Goal: Register for event/course

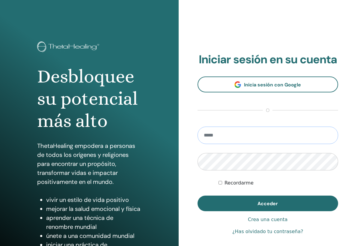
type input "**********"
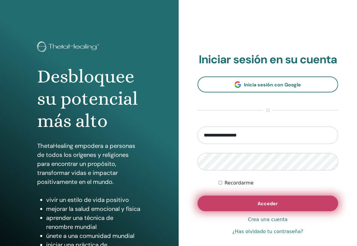
click at [246, 201] on button "Acceder" at bounding box center [268, 204] width 141 height 16
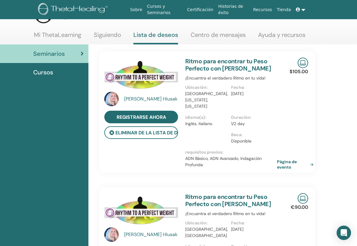
scroll to position [23, 2]
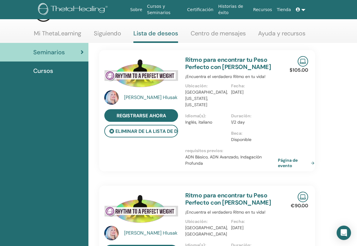
click at [281, 160] on link "Página de evento" at bounding box center [297, 163] width 39 height 11
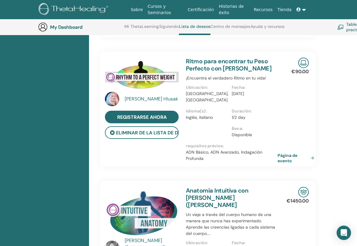
scroll to position [174, 1]
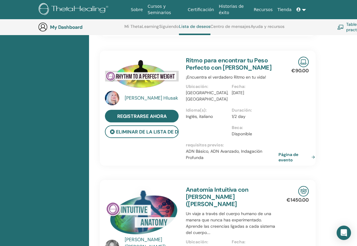
click at [287, 154] on link "Página de evento" at bounding box center [298, 157] width 39 height 11
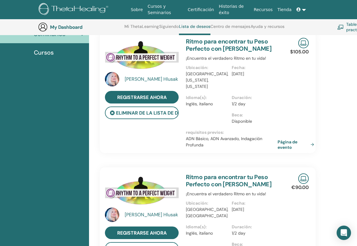
scroll to position [58, 1]
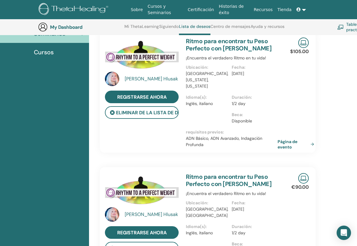
click at [209, 42] on link "Ritmo para encontrar tu Peso Perfecto con Cristina Hlusak" at bounding box center [229, 44] width 86 height 15
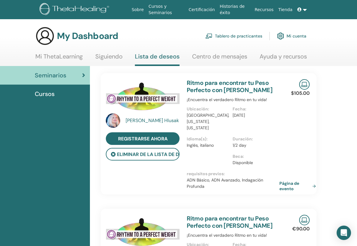
click at [289, 183] on link "Página de evento" at bounding box center [299, 186] width 39 height 11
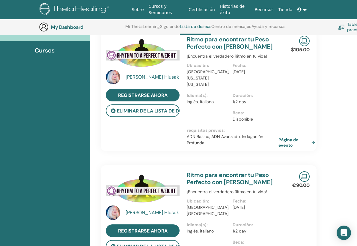
scroll to position [63, 0]
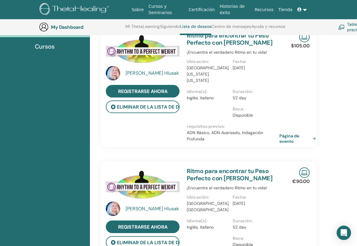
click at [287, 137] on link "Página de evento" at bounding box center [299, 138] width 39 height 11
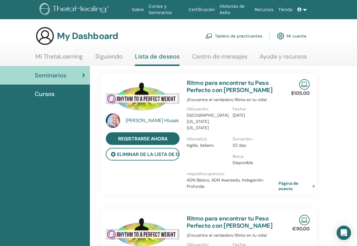
scroll to position [0, 0]
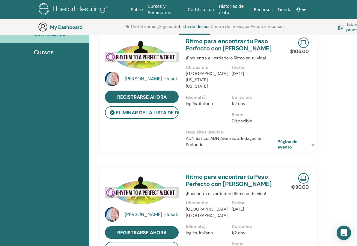
click at [162, 12] on link "Cursos y Seminarios" at bounding box center [166, 9] width 40 height 17
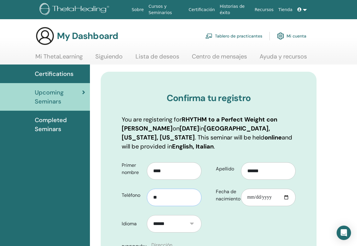
type input "*"
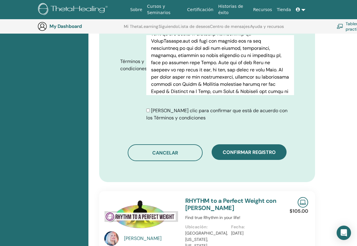
scroll to position [321, 2]
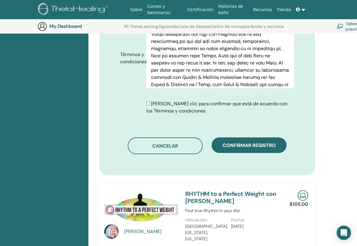
type input "**********"
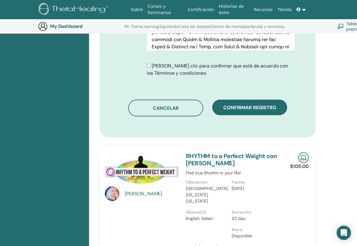
scroll to position [351, 1]
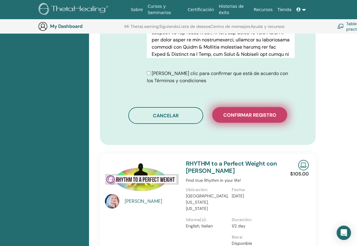
click at [252, 118] on span "Confirmar registro" at bounding box center [250, 115] width 53 height 6
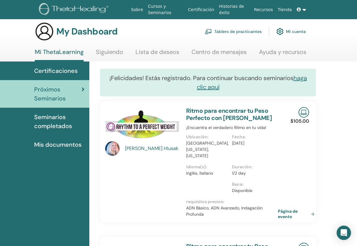
scroll to position [4, 1]
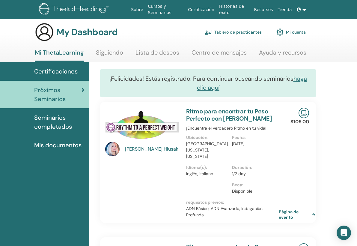
click at [286, 210] on link "Página de evento" at bounding box center [298, 214] width 39 height 11
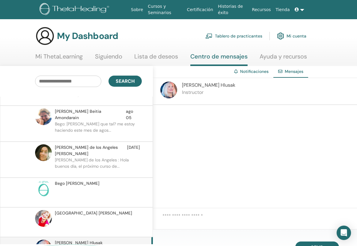
scroll to position [120, 0]
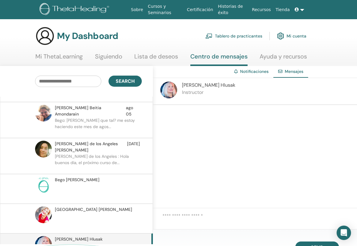
click at [214, 221] on textarea at bounding box center [261, 220] width 197 height 16
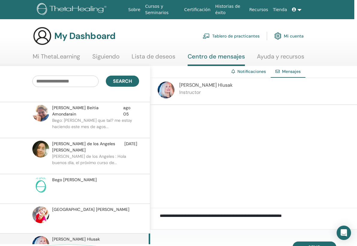
type textarea "**********"
drag, startPoint x: 308, startPoint y: 215, endPoint x: 113, endPoint y: 191, distance: 196.3
click at [113, 191] on div "**********" at bounding box center [177, 152] width 360 height 172
